Goal: Transaction & Acquisition: Obtain resource

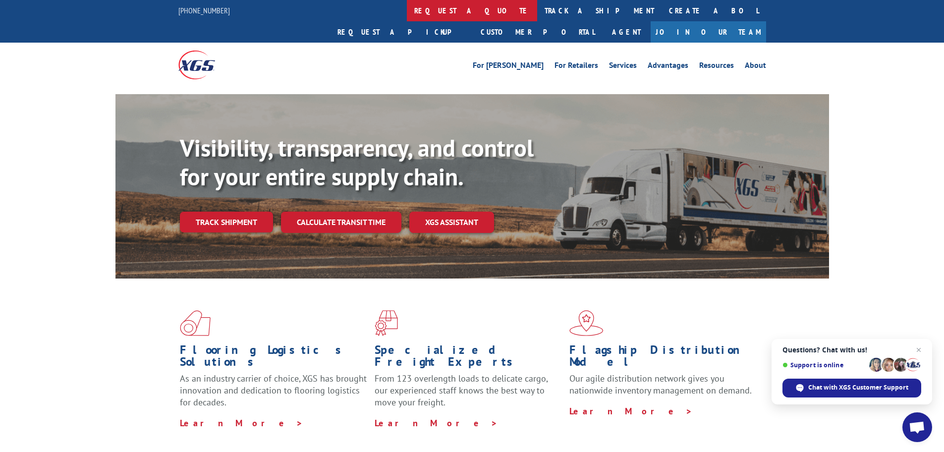
click at [407, 11] on link "request a quote" at bounding box center [472, 10] width 130 height 21
